Goal: Information Seeking & Learning: Learn about a topic

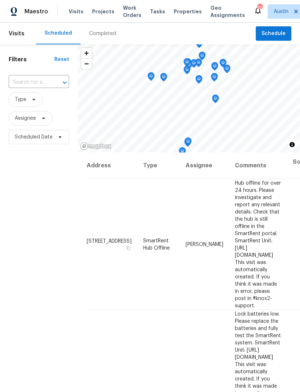
click at [43, 83] on input "text" at bounding box center [29, 82] width 40 height 11
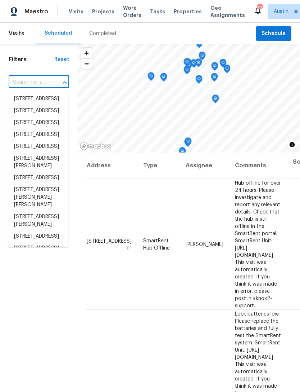
click at [80, 253] on div "Address Type Assignee Comments Scheduled Date ↑ 3601 Turkey Path Bnd, Cedar Par…" at bounding box center [189, 308] width 223 height 313
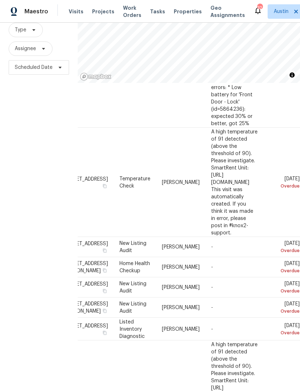
scroll to position [453, 56]
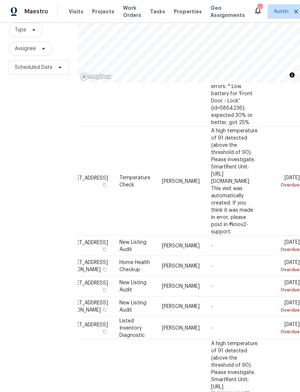
click at [0, 0] on icon at bounding box center [0, 0] width 0 height 0
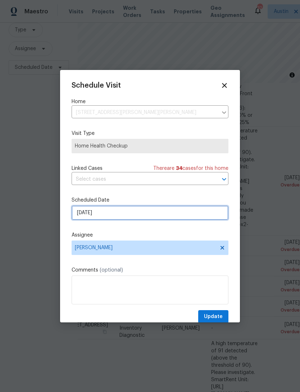
click at [124, 219] on input "9/24/2025" at bounding box center [150, 212] width 157 height 14
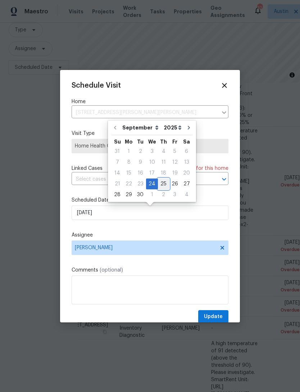
click at [164, 184] on div "25" at bounding box center [163, 184] width 11 height 10
type input "9/25/2025"
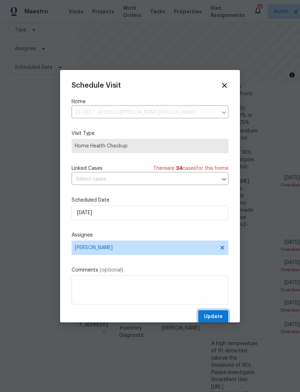
click at [219, 315] on span "Update" at bounding box center [213, 316] width 19 height 9
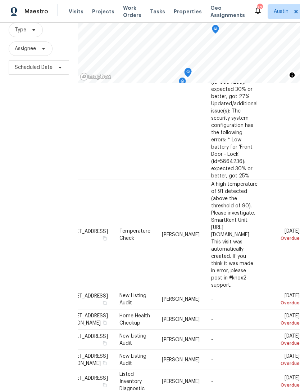
click at [177, 13] on span "Properties" at bounding box center [188, 11] width 28 height 7
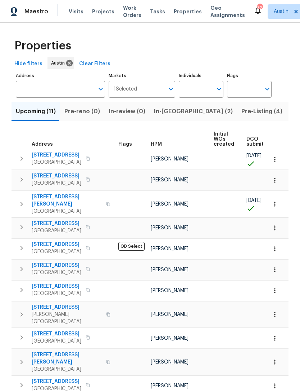
click at [59, 220] on span "[STREET_ADDRESS]" at bounding box center [57, 223] width 50 height 7
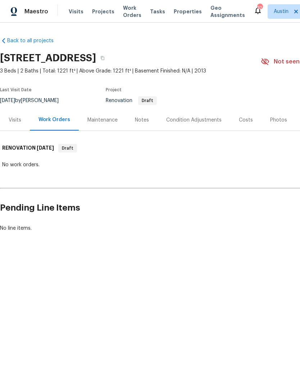
click at [141, 121] on div "Notes" at bounding box center [142, 119] width 14 height 7
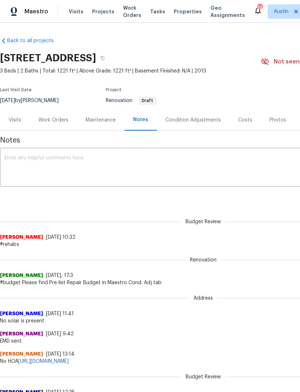
click at [195, 116] on div "Condition Adjustments" at bounding box center [193, 119] width 55 height 7
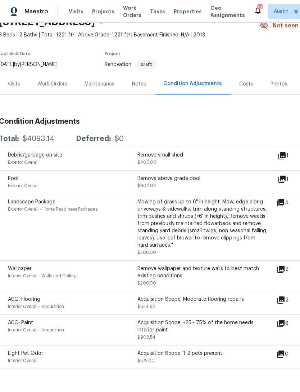
scroll to position [36, 1]
click at [244, 88] on div "Costs" at bounding box center [246, 83] width 31 height 21
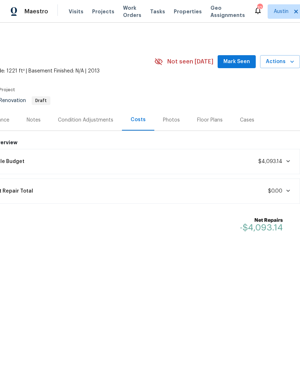
scroll to position [0, 107]
click at [284, 191] on span at bounding box center [287, 191] width 9 height 6
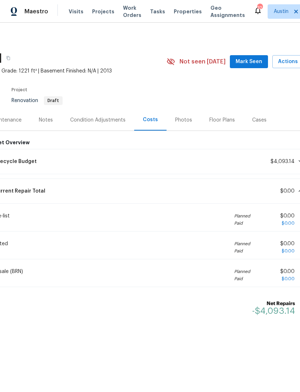
scroll to position [0, 94]
click at [115, 117] on div "Condition Adjustments" at bounding box center [98, 119] width 55 height 7
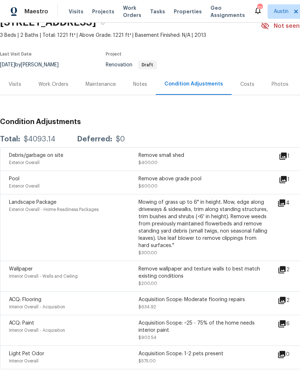
scroll to position [23, 0]
click at [286, 199] on icon at bounding box center [282, 203] width 9 height 9
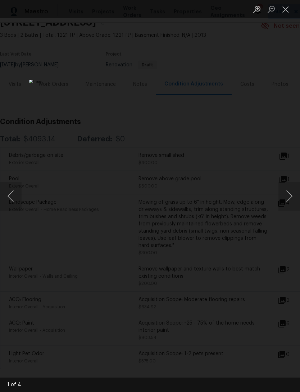
click at [290, 195] on button "Next image" at bounding box center [290, 196] width 22 height 29
click at [291, 195] on button "Next image" at bounding box center [290, 196] width 22 height 29
click at [18, 196] on button "Previous image" at bounding box center [11, 196] width 22 height 29
click at [291, 193] on button "Next image" at bounding box center [290, 196] width 22 height 29
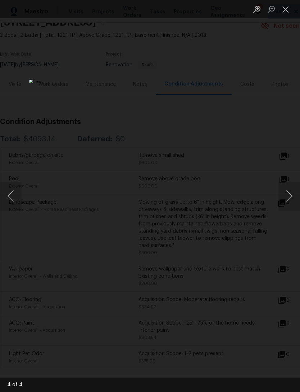
click at [290, 192] on button "Next image" at bounding box center [290, 196] width 22 height 29
click at [289, 193] on button "Next image" at bounding box center [290, 196] width 22 height 29
click at [286, 142] on div "Lightbox" at bounding box center [150, 196] width 300 height 392
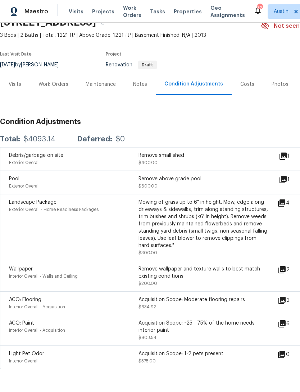
click at [285, 266] on icon at bounding box center [282, 269] width 7 height 7
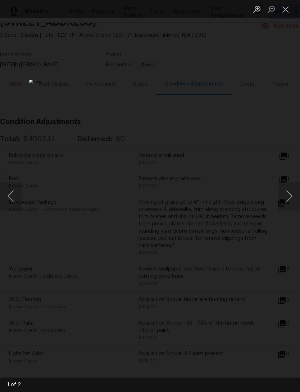
click at [291, 200] on button "Next image" at bounding box center [290, 196] width 22 height 29
click at [293, 196] on button "Next image" at bounding box center [290, 196] width 22 height 29
click at [292, 196] on button "Next image" at bounding box center [290, 196] width 22 height 29
click at [284, 115] on div "Lightbox" at bounding box center [150, 196] width 300 height 392
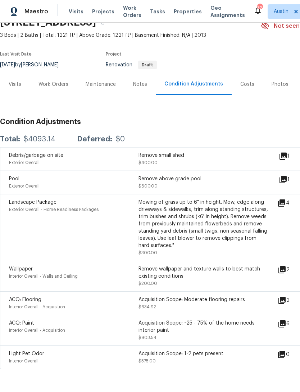
click at [282, 296] on icon at bounding box center [282, 300] width 9 height 9
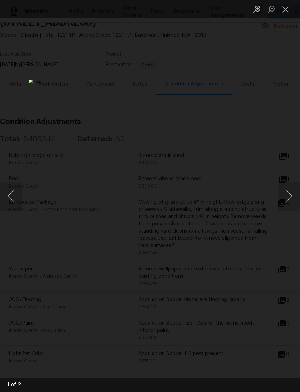
click at [296, 196] on button "Next image" at bounding box center [290, 196] width 22 height 29
click at [290, 200] on button "Next image" at bounding box center [290, 196] width 22 height 29
click at [290, 201] on button "Next image" at bounding box center [290, 196] width 22 height 29
click at [288, 200] on button "Next image" at bounding box center [290, 196] width 22 height 29
click at [287, 138] on div "Lightbox" at bounding box center [150, 196] width 300 height 392
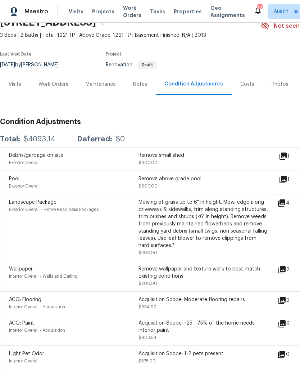
click at [283, 319] on div "6" at bounding box center [295, 330] width 35 height 22
click at [285, 320] on icon at bounding box center [282, 323] width 7 height 7
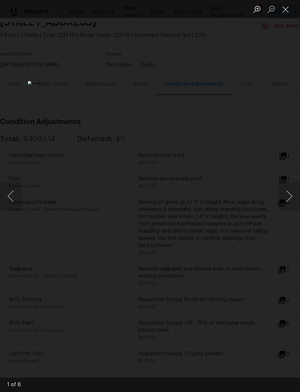
click at [290, 198] on button "Next image" at bounding box center [290, 196] width 22 height 29
click at [283, 194] on button "Next image" at bounding box center [290, 196] width 22 height 29
click at [281, 196] on button "Next image" at bounding box center [290, 196] width 22 height 29
click at [283, 197] on button "Next image" at bounding box center [290, 196] width 22 height 29
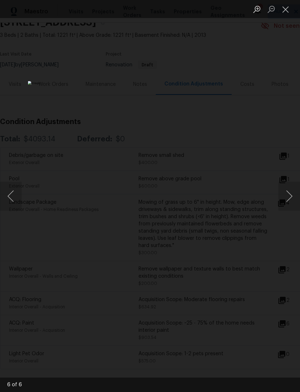
click at [283, 141] on div "Lightbox" at bounding box center [150, 196] width 300 height 392
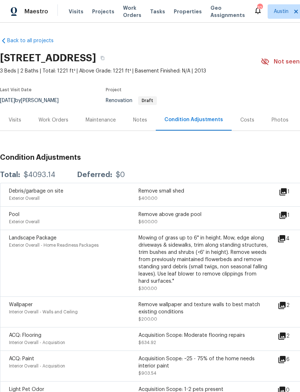
scroll to position [0, 0]
click at [17, 116] on div "Visits" at bounding box center [15, 119] width 13 height 7
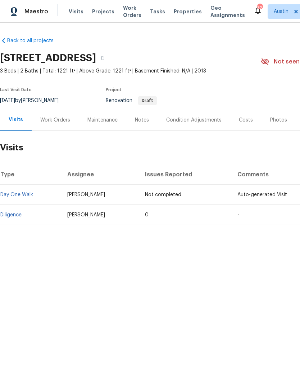
click at [18, 214] on link "Diligence" at bounding box center [10, 214] width 21 height 5
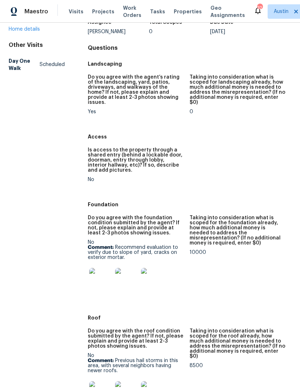
scroll to position [56, 0]
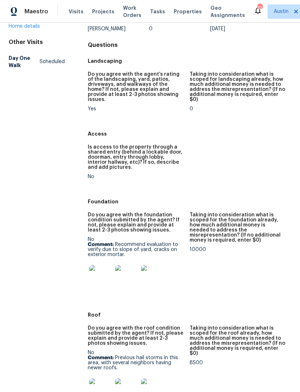
click at [95, 272] on img at bounding box center [100, 276] width 23 height 23
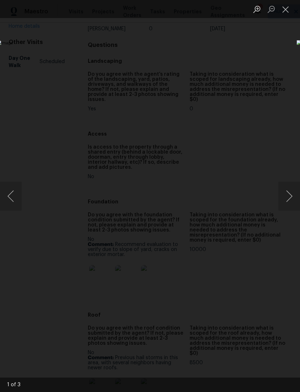
click at [292, 194] on button "Next image" at bounding box center [290, 196] width 22 height 29
click at [294, 190] on button "Next image" at bounding box center [290, 196] width 22 height 29
click at [293, 192] on button "Next image" at bounding box center [290, 196] width 22 height 29
click at [271, 62] on div "Lightbox" at bounding box center [150, 196] width 300 height 392
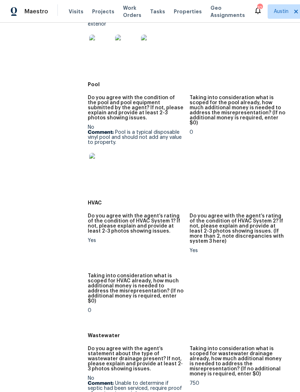
scroll to position [551, 0]
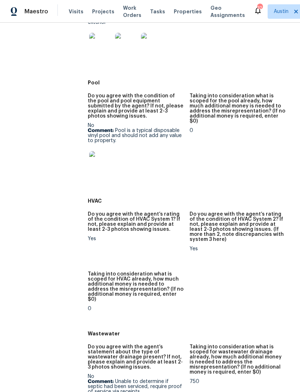
click at [108, 151] on img at bounding box center [100, 162] width 23 height 23
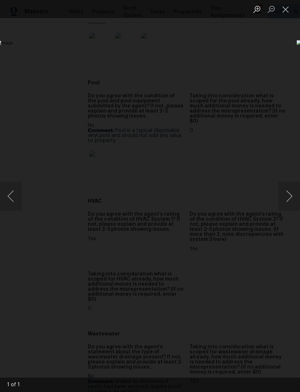
click at [260, 54] on div "Lightbox" at bounding box center [150, 196] width 300 height 392
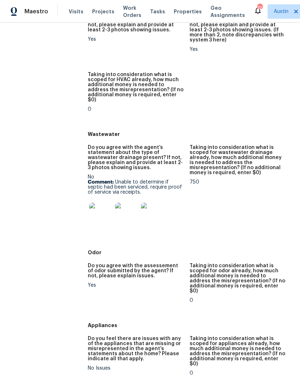
scroll to position [754, 0]
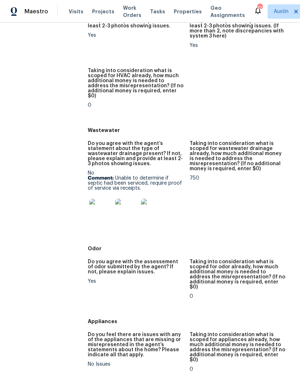
click at [99, 199] on img at bounding box center [100, 210] width 23 height 23
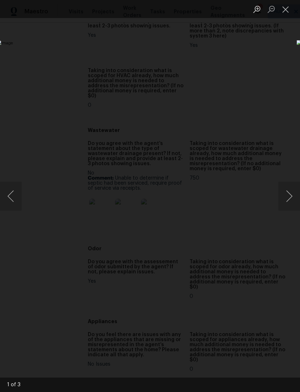
click at [288, 195] on button "Next image" at bounding box center [290, 196] width 22 height 29
click at [290, 196] on button "Next image" at bounding box center [290, 196] width 22 height 29
click at [264, 60] on div "Lightbox" at bounding box center [150, 196] width 300 height 392
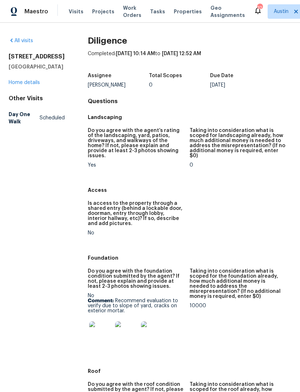
scroll to position [0, 0]
click at [36, 80] on link "Home details" at bounding box center [24, 82] width 31 height 5
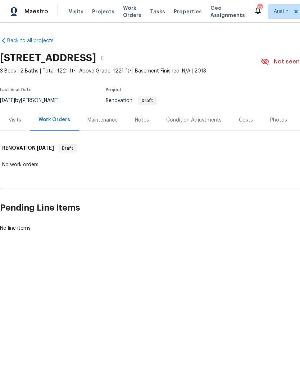
click at [209, 116] on div "Condition Adjustments" at bounding box center [194, 119] width 73 height 21
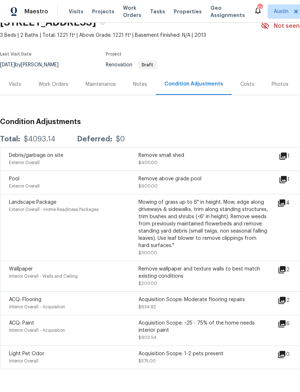
scroll to position [36, 0]
click at [131, 88] on div "Notes" at bounding box center [140, 83] width 31 height 21
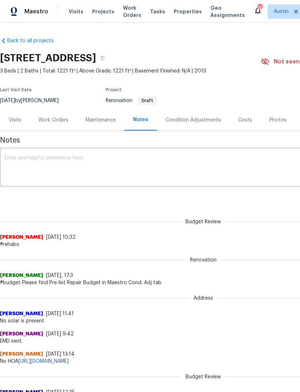
click at [99, 117] on div "Maintenance" at bounding box center [101, 119] width 30 height 7
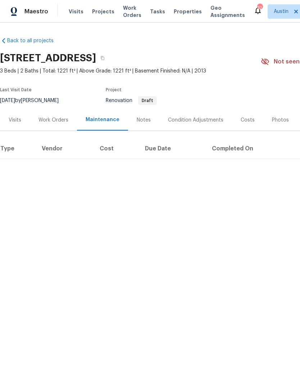
click at [63, 119] on div "Work Orders" at bounding box center [54, 119] width 30 height 7
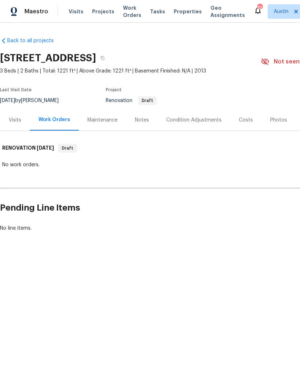
click at [12, 129] on div "Visits" at bounding box center [15, 119] width 30 height 21
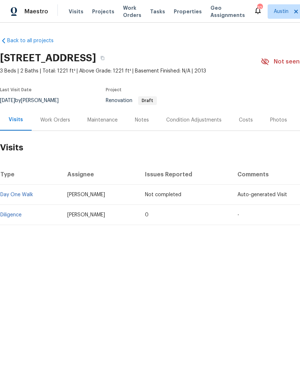
click at [110, 116] on div "Maintenance" at bounding box center [103, 119] width 30 height 7
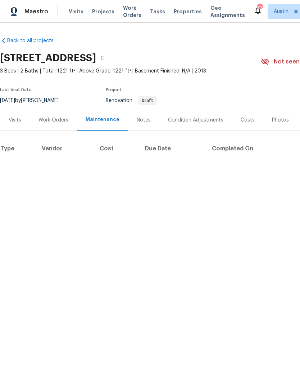
click at [143, 125] on div "Notes" at bounding box center [143, 119] width 31 height 21
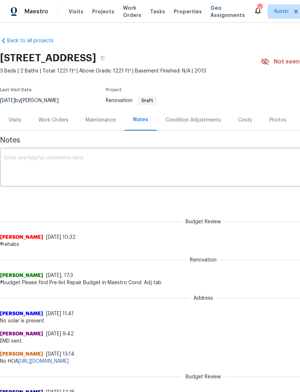
click at [201, 119] on div "Condition Adjustments" at bounding box center [193, 119] width 55 height 7
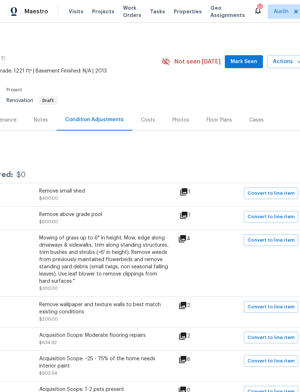
scroll to position [0, 99]
click at [148, 115] on div "Costs" at bounding box center [148, 119] width 31 height 21
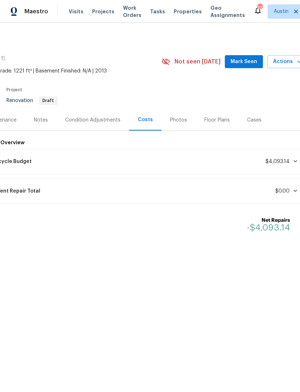
click at [296, 164] on icon at bounding box center [296, 161] width 6 height 6
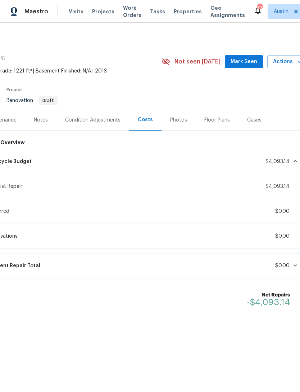
click at [297, 164] on span "$4,093.14" at bounding box center [282, 161] width 33 height 7
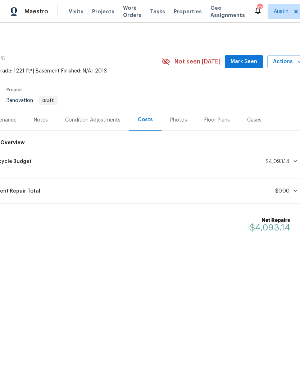
click at [181, 121] on div "Photos" at bounding box center [178, 119] width 17 height 7
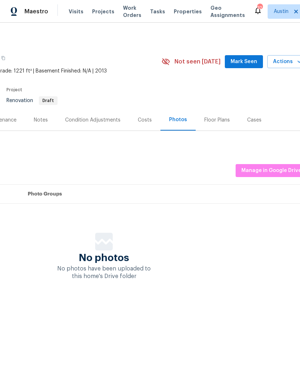
click at [218, 124] on div "Floor Plans" at bounding box center [217, 119] width 43 height 21
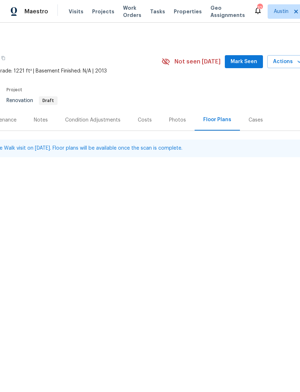
click at [250, 121] on div "Cases" at bounding box center [256, 119] width 14 height 7
